Goal: Find specific fact: Find specific fact

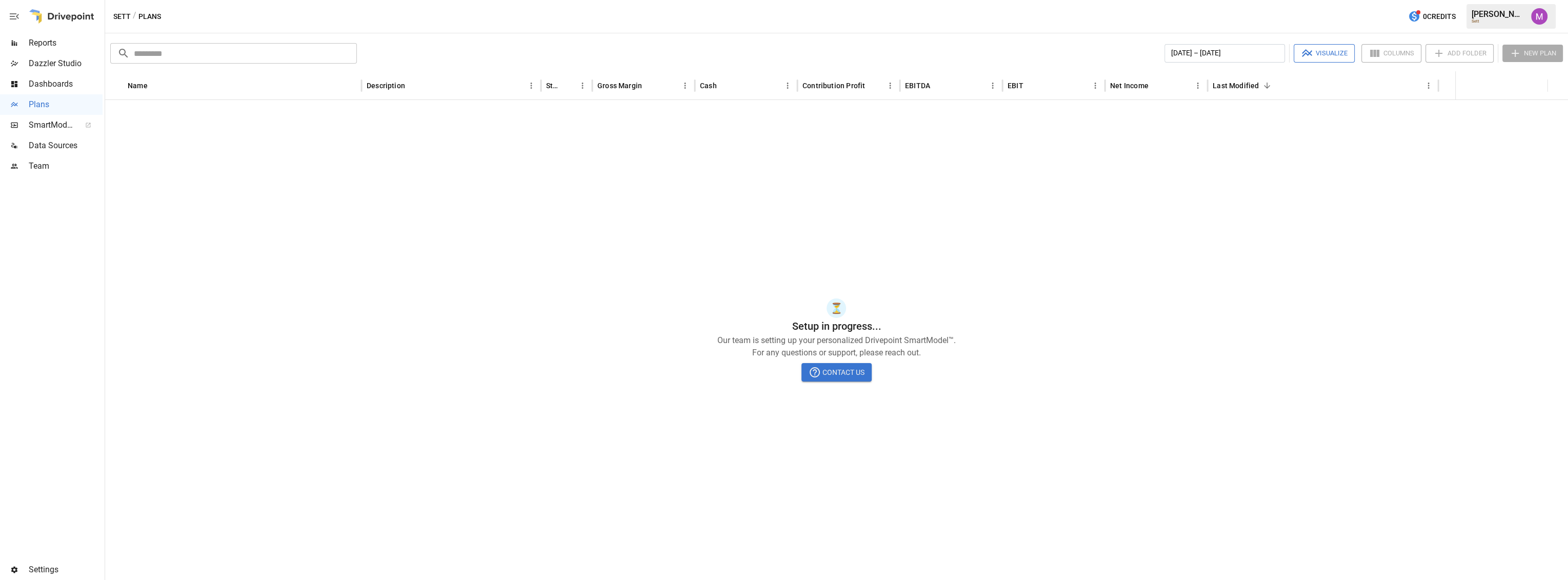
click at [47, 173] on div "Team" at bounding box center [51, 166] width 102 height 21
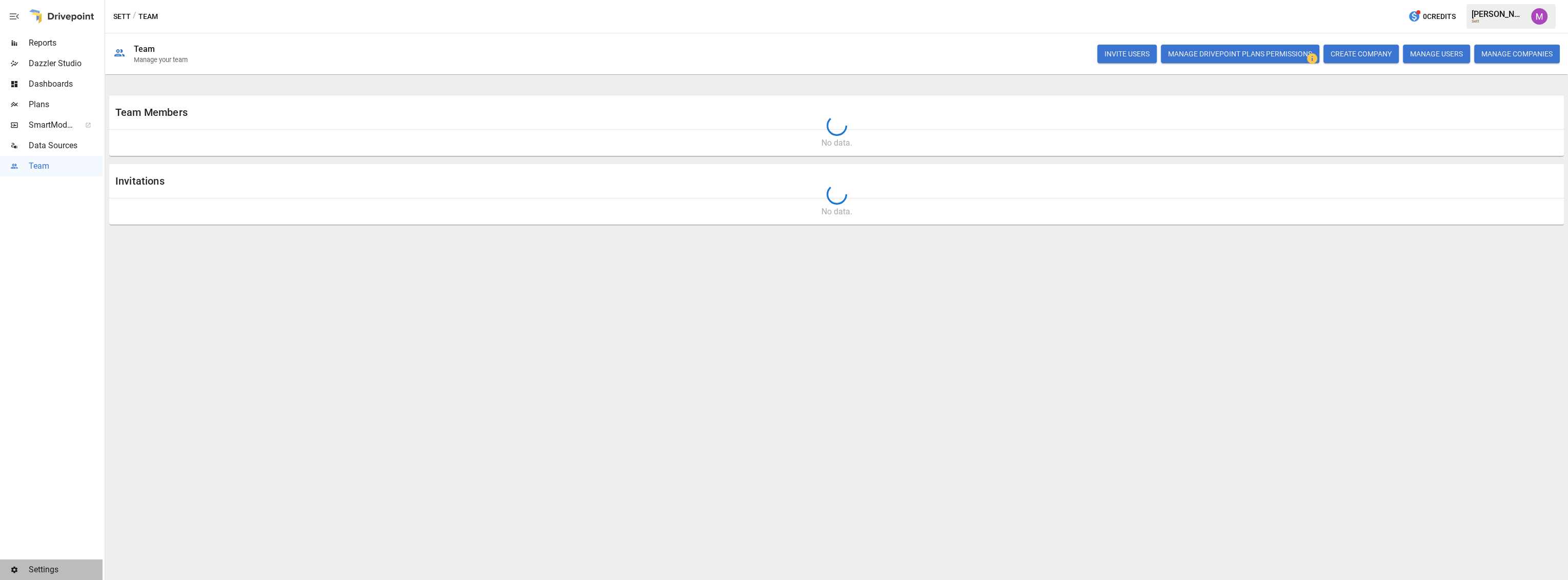
click at [55, 572] on span "Settings" at bounding box center [65, 570] width 74 height 12
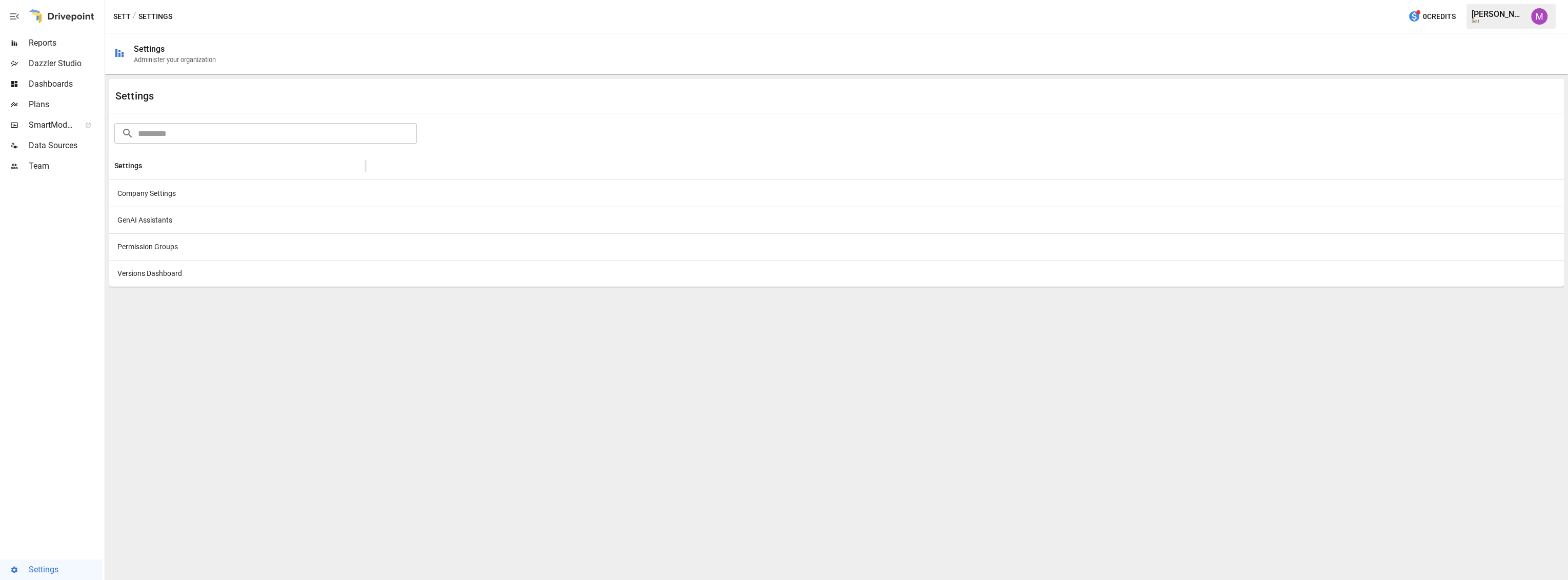
click at [172, 200] on div "Company Settings" at bounding box center [237, 194] width 256 height 27
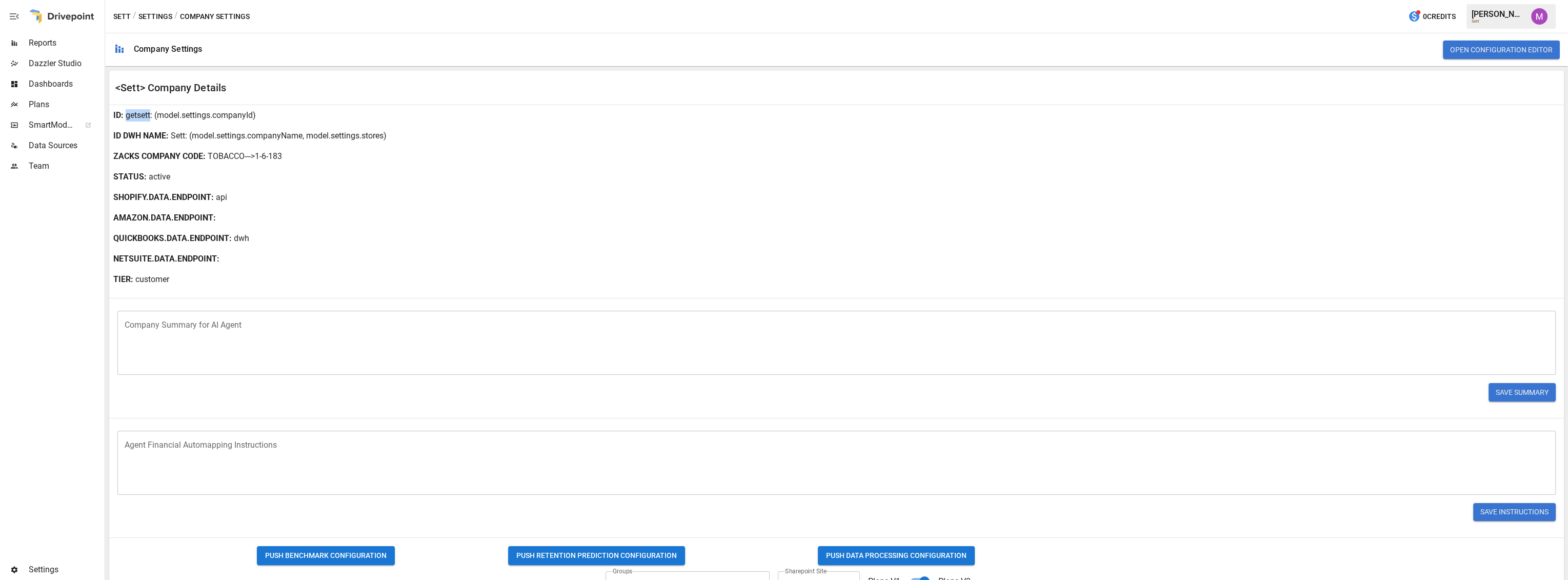
drag, startPoint x: 125, startPoint y: 115, endPoint x: 150, endPoint y: 120, distance: 25.5
click at [150, 120] on p "getsett" at bounding box center [138, 115] width 24 height 12
copy p "getsett"
click at [184, 136] on p "Sett" at bounding box center [178, 136] width 15 height 12
click at [184, 136] on p "Sett" at bounding box center [178, 136] width 15 height 12
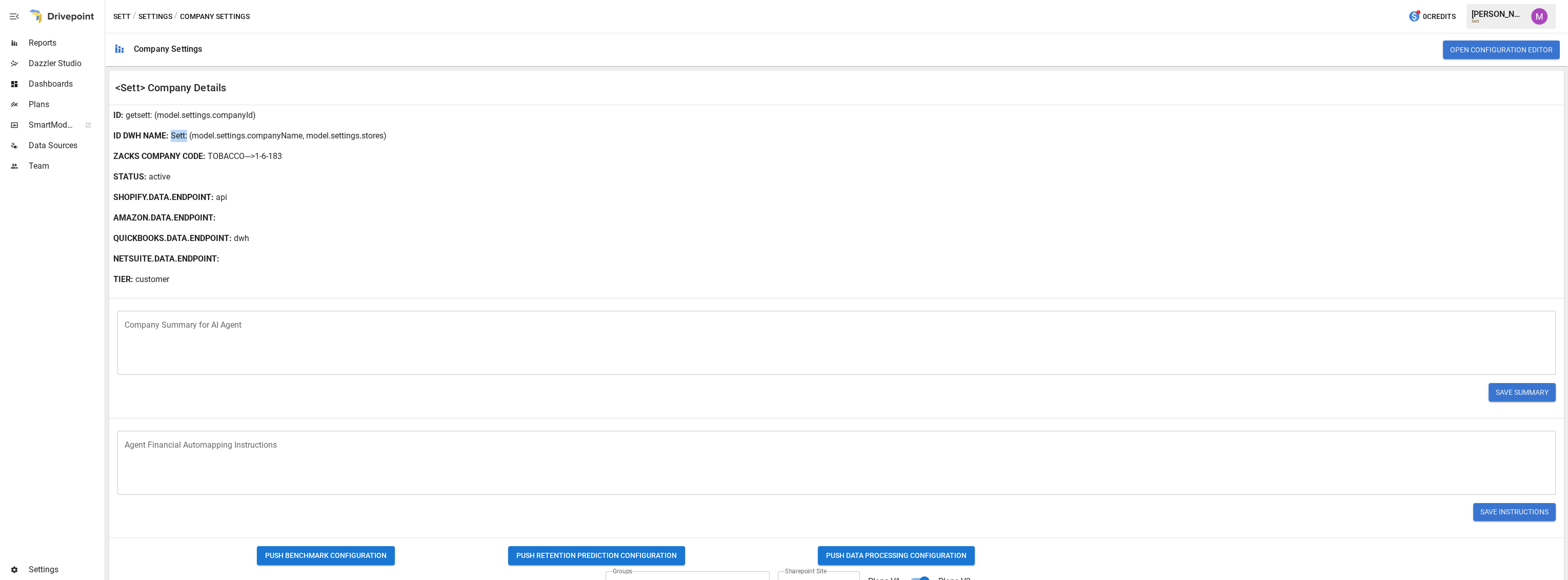
drag, startPoint x: 186, startPoint y: 136, endPoint x: 172, endPoint y: 138, distance: 14.1
click at [172, 138] on div "ID DWH NAME : Sett : (model.settings.companyName, model.settings.stores)" at bounding box center [836, 136] width 1455 height 21
copy p "Sett"
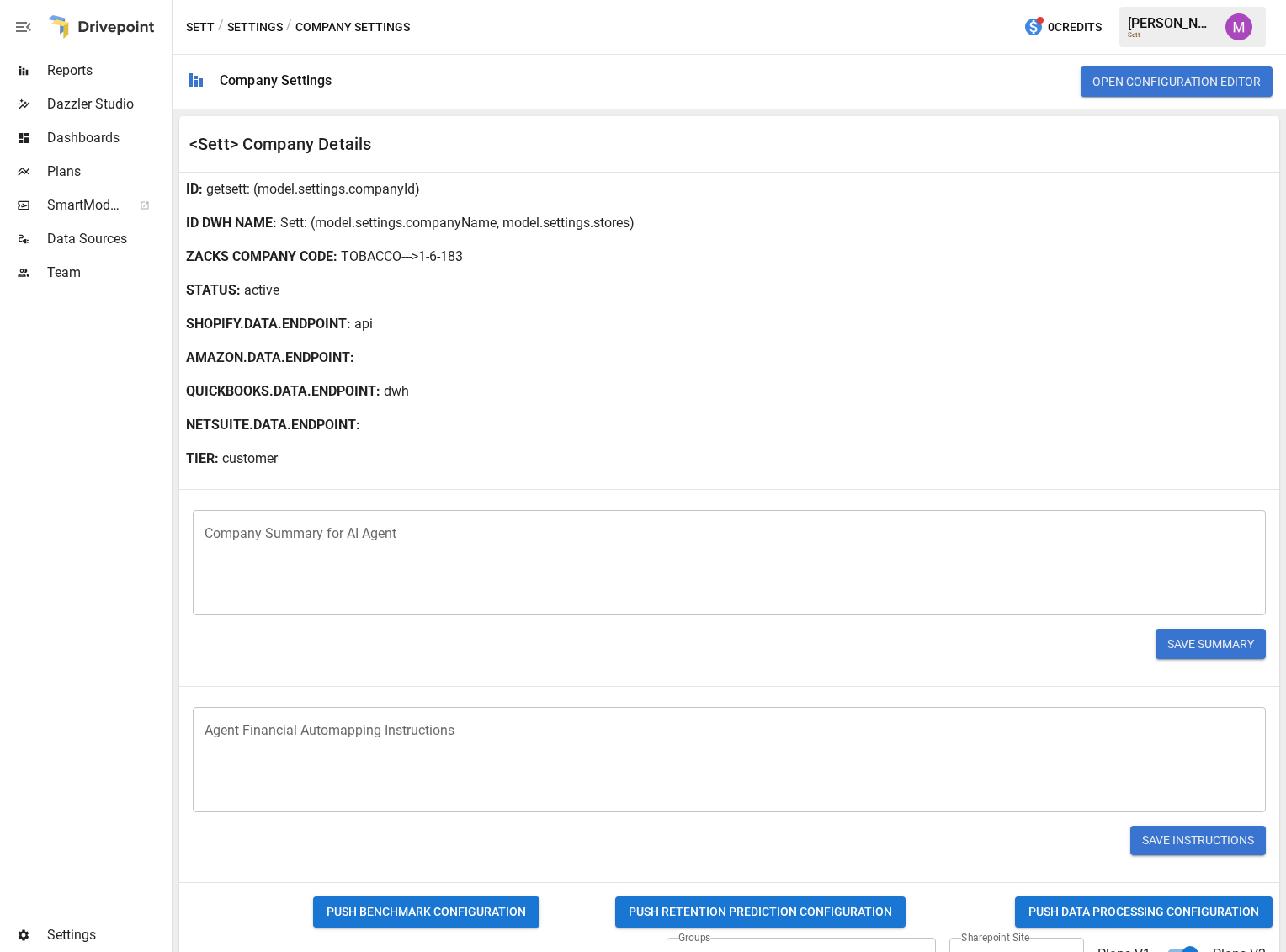
click at [251, 203] on div "ID : getsett : (model.settings.companyId)" at bounding box center [728, 190] width 1100 height 34
click at [249, 190] on p ": (model.settings.companyId)" at bounding box center [334, 189] width 174 height 20
drag, startPoint x: 249, startPoint y: 190, endPoint x: 207, endPoint y: 190, distance: 42.0
click at [207, 190] on div "ID : getsett : (model.settings.companyId)" at bounding box center [728, 190] width 1100 height 34
copy p "getsett"
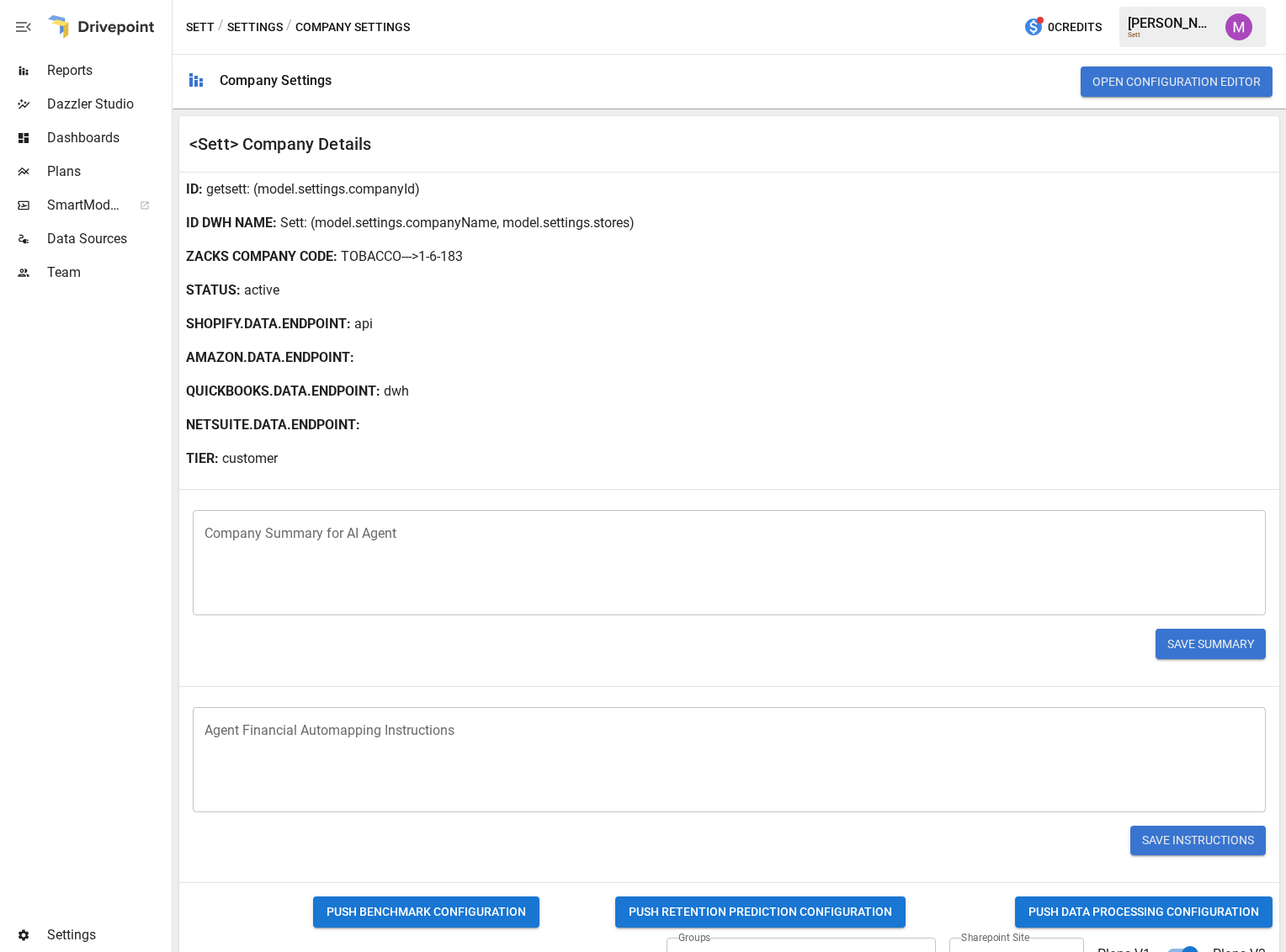
click at [466, 356] on div "AMAZON.DATA.ENDPOINT :" at bounding box center [728, 358] width 1100 height 34
click at [304, 222] on p ": (model.settings.companyName, model.settings.stores)" at bounding box center [469, 223] width 331 height 20
click at [304, 226] on p ": (model.settings.companyName, model.settings.stores)" at bounding box center [469, 223] width 331 height 20
drag, startPoint x: 302, startPoint y: 222, endPoint x: 277, endPoint y: 222, distance: 25.0
click at [277, 222] on div "ID DWH NAME : Sett : (model.settings.companyName, model.settings.stores)" at bounding box center [728, 223] width 1100 height 34
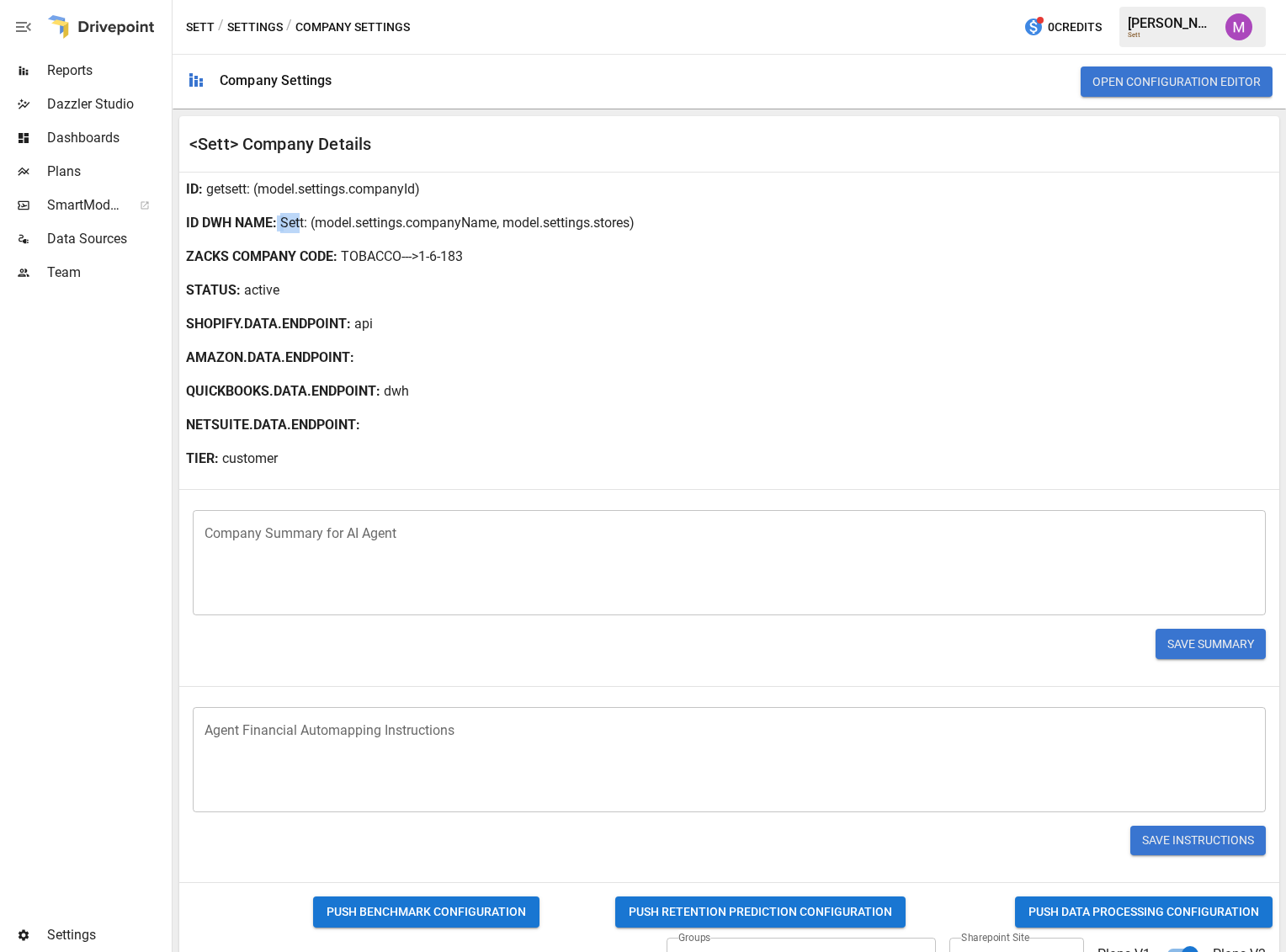
click at [281, 223] on p "Sett" at bounding box center [293, 223] width 24 height 20
drag, startPoint x: 283, startPoint y: 222, endPoint x: 304, endPoint y: 222, distance: 21.0
click at [304, 222] on div "ID DWH NAME : Sett : (model.settings.companyName, model.settings.stores)" at bounding box center [728, 223] width 1100 height 34
copy p "Sett"
click at [968, 433] on div "NETSUITE.DATA.ENDPOINT :" at bounding box center [728, 426] width 1100 height 34
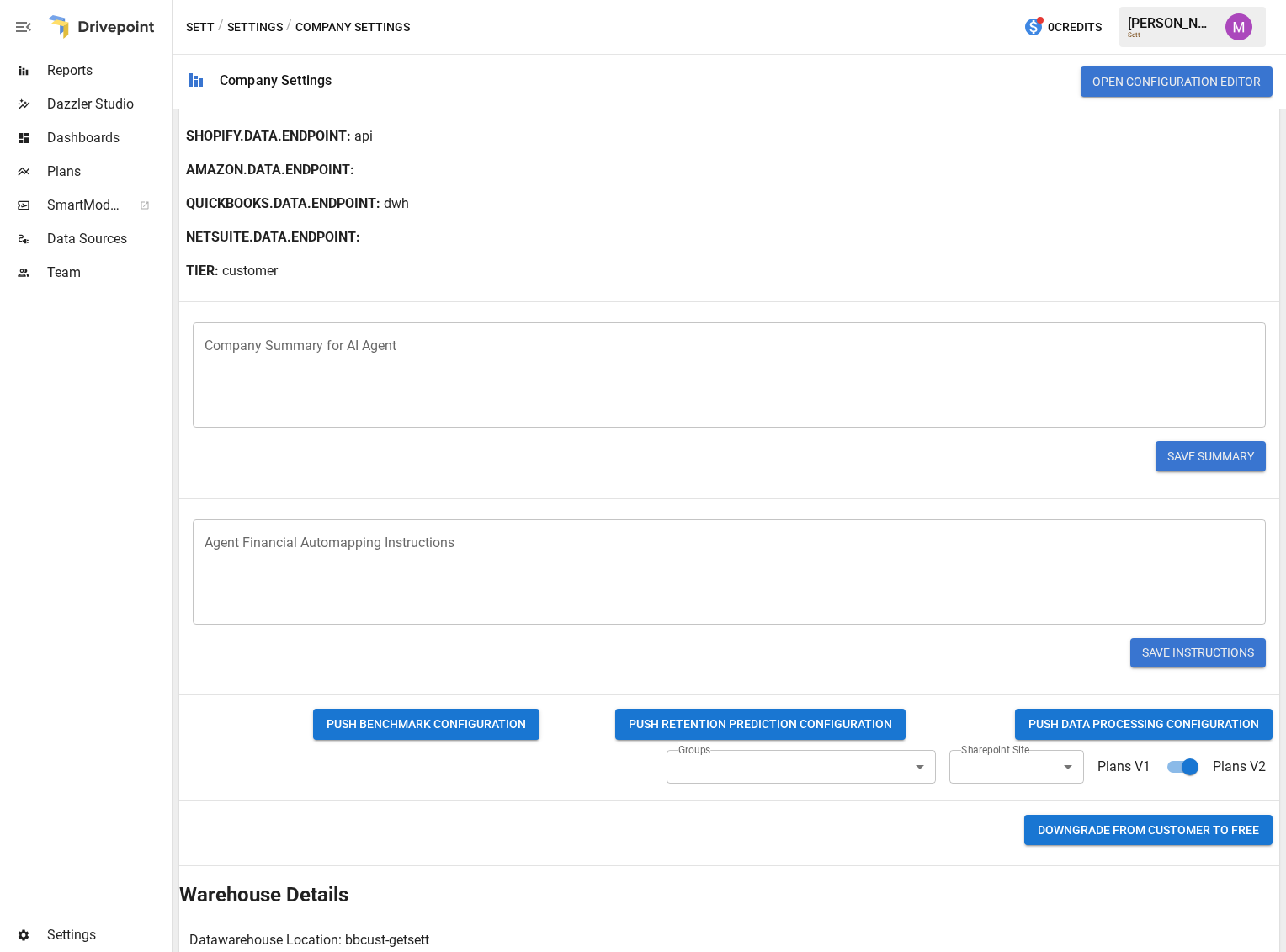
scroll to position [187, 0]
click at [818, 0] on body "Reports Dazzler Studio Dashboards Plans SmartModel ™ Data Sources Team Settings…" at bounding box center [643, 0] width 1286 height 0
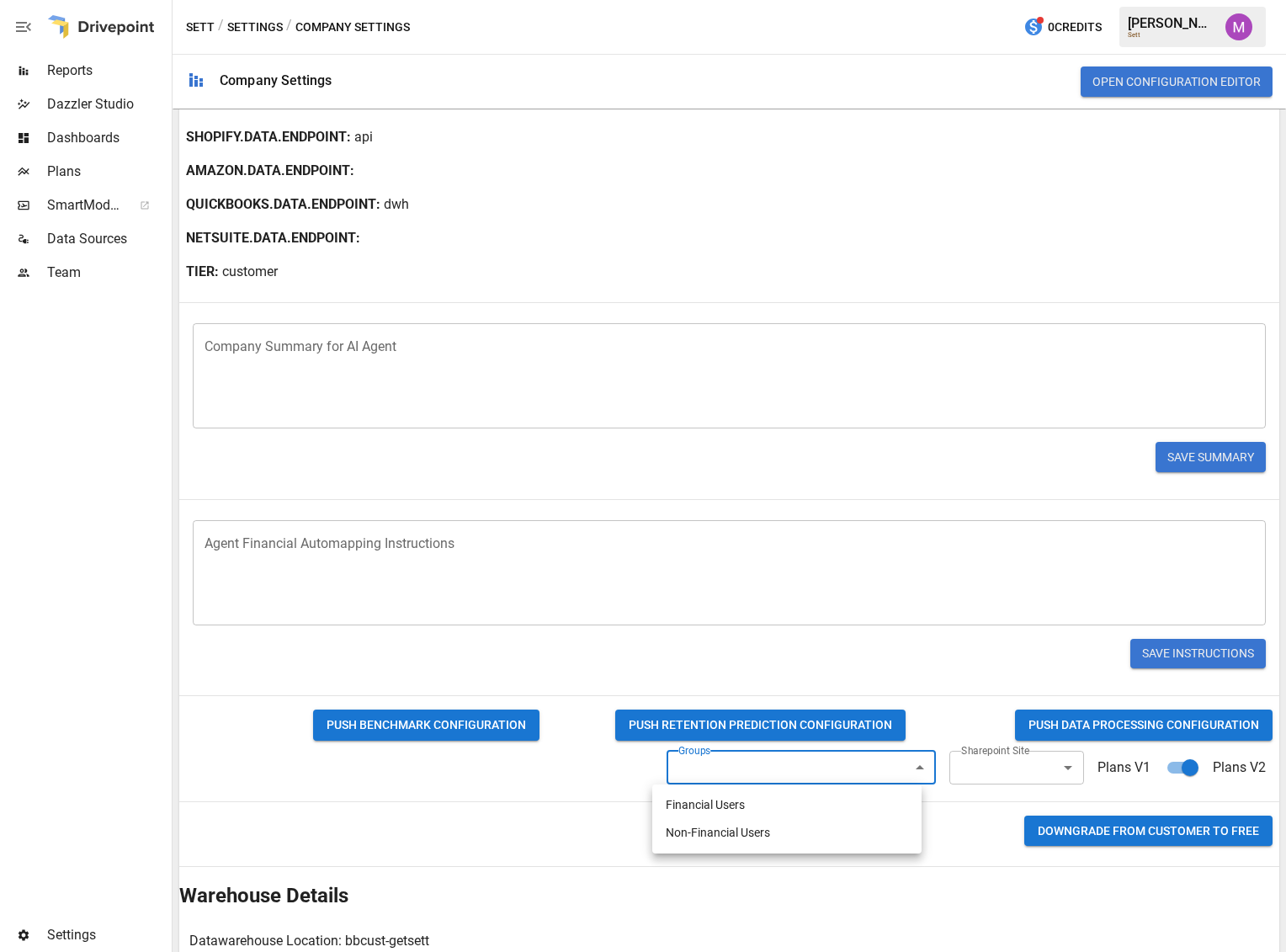
click at [984, 768] on div at bounding box center [643, 476] width 1286 height 952
click at [1016, 0] on body "Reports Dazzler Studio Dashboards Plans SmartModel ™ Data Sources Team Settings…" at bounding box center [643, 0] width 1286 height 0
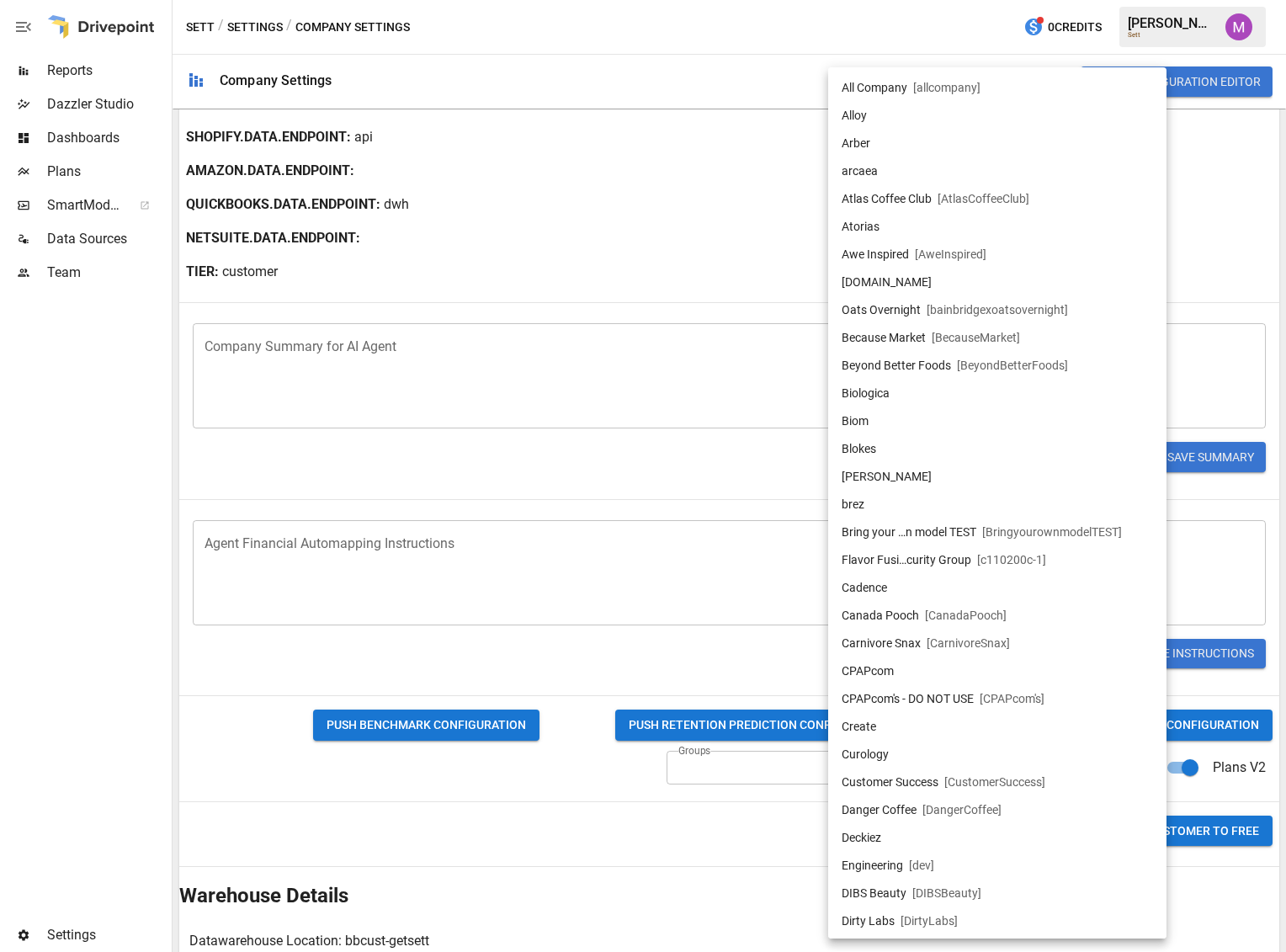
scroll to position [2416, 0]
